Goal: Use online tool/utility

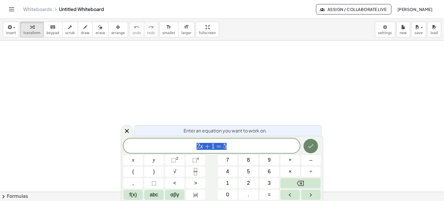
click at [307, 145] on button "Done" at bounding box center [311, 146] width 14 height 14
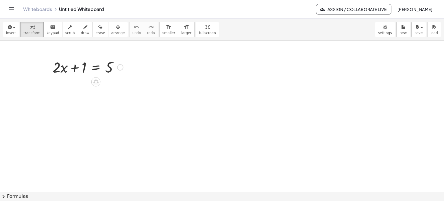
click at [80, 63] on div at bounding box center [88, 67] width 76 height 20
click at [64, 68] on div at bounding box center [88, 67] width 76 height 20
click at [65, 67] on div at bounding box center [88, 67] width 76 height 20
click at [86, 67] on div at bounding box center [88, 67] width 76 height 20
click at [81, 69] on div at bounding box center [88, 67] width 76 height 20
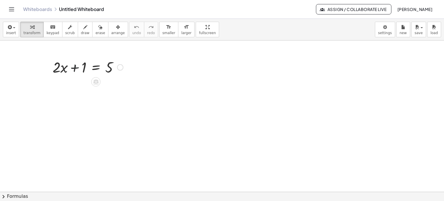
click at [73, 69] on div at bounding box center [88, 67] width 76 height 20
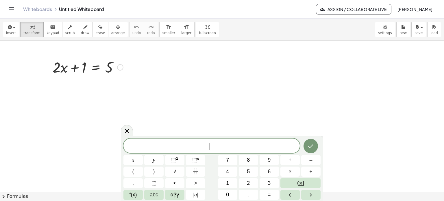
click at [111, 71] on div at bounding box center [88, 67] width 76 height 20
drag, startPoint x: 79, startPoint y: 67, endPoint x: 97, endPoint y: 59, distance: 19.4
click at [96, 59] on div at bounding box center [88, 67] width 76 height 20
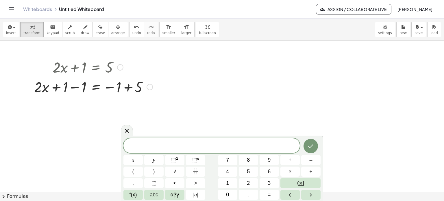
drag, startPoint x: 87, startPoint y: 58, endPoint x: 104, endPoint y: 62, distance: 17.4
click at [104, 62] on div at bounding box center [93, 67] width 124 height 20
drag, startPoint x: 86, startPoint y: 64, endPoint x: 108, endPoint y: 64, distance: 22.6
click at [108, 63] on div at bounding box center [93, 67] width 124 height 20
drag, startPoint x: 84, startPoint y: 67, endPoint x: 110, endPoint y: 67, distance: 25.4
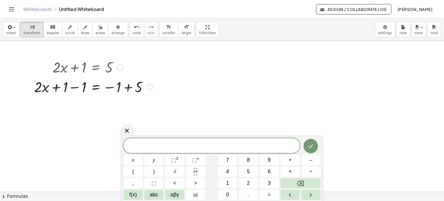
click at [110, 67] on div at bounding box center [93, 67] width 124 height 20
drag, startPoint x: 113, startPoint y: 91, endPoint x: 147, endPoint y: 95, distance: 33.8
click at [114, 92] on div at bounding box center [93, 87] width 124 height 20
click at [150, 96] on div at bounding box center [93, 87] width 124 height 20
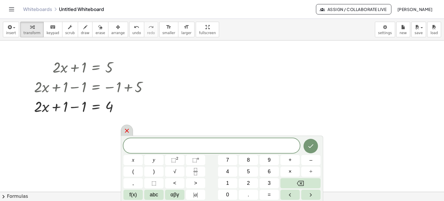
click at [127, 132] on icon at bounding box center [127, 131] width 4 height 4
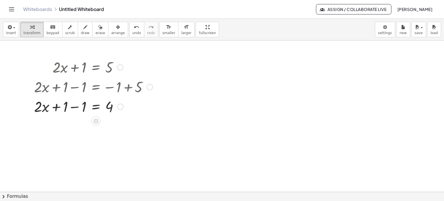
click at [121, 107] on div at bounding box center [120, 107] width 6 height 6
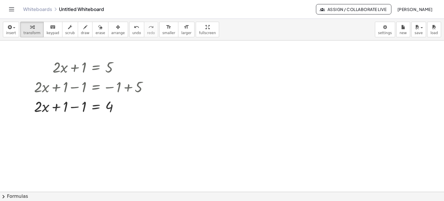
click at [89, 104] on div at bounding box center [93, 106] width 124 height 20
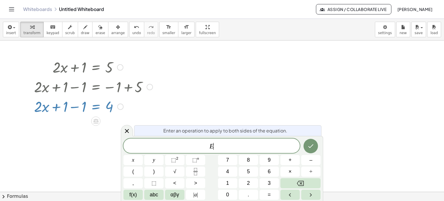
click at [89, 104] on div at bounding box center [93, 106] width 124 height 20
drag, startPoint x: 84, startPoint y: 103, endPoint x: 95, endPoint y: 104, distance: 10.5
click at [95, 104] on div at bounding box center [93, 106] width 124 height 20
drag, startPoint x: 101, startPoint y: 99, endPoint x: 139, endPoint y: 104, distance: 37.9
click at [101, 99] on div at bounding box center [93, 106] width 124 height 20
